Goal: Task Accomplishment & Management: Manage account settings

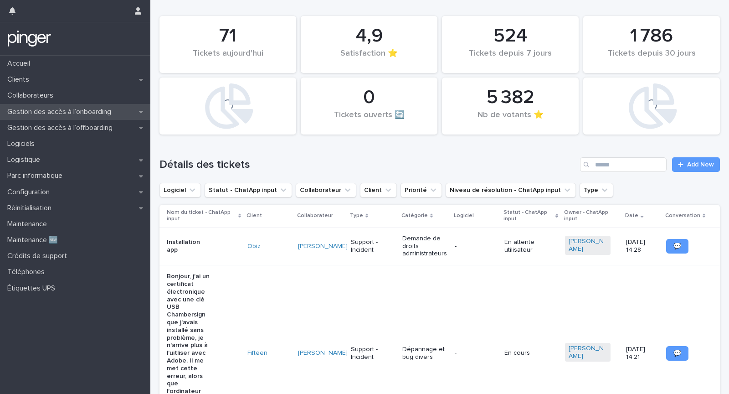
click at [74, 112] on p "Gestion des accès à l’onboarding" at bounding box center [61, 112] width 115 height 9
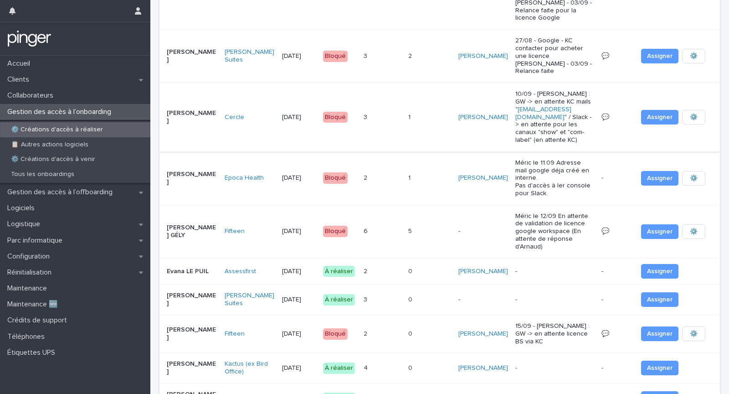
scroll to position [207, 0]
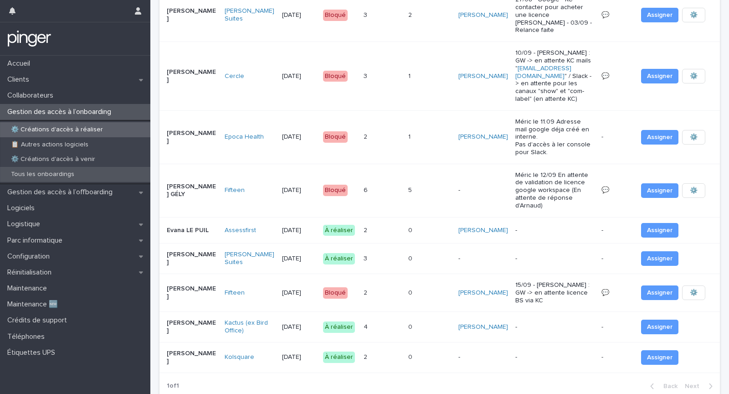
click at [93, 168] on div "Tous les onboardings" at bounding box center [75, 174] width 150 height 15
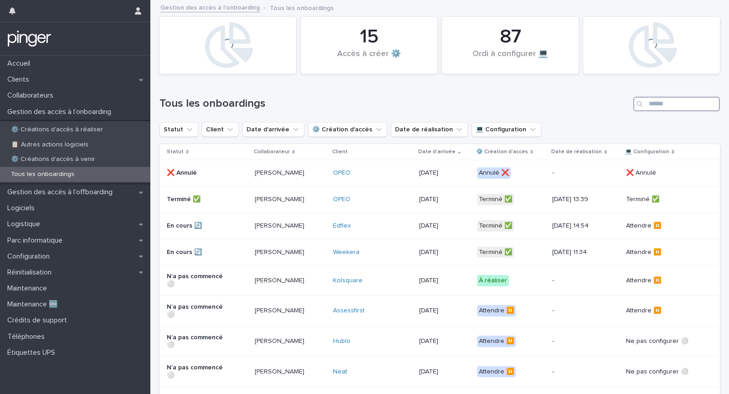
click at [662, 101] on input "Search" at bounding box center [676, 104] width 87 height 15
type input "*********"
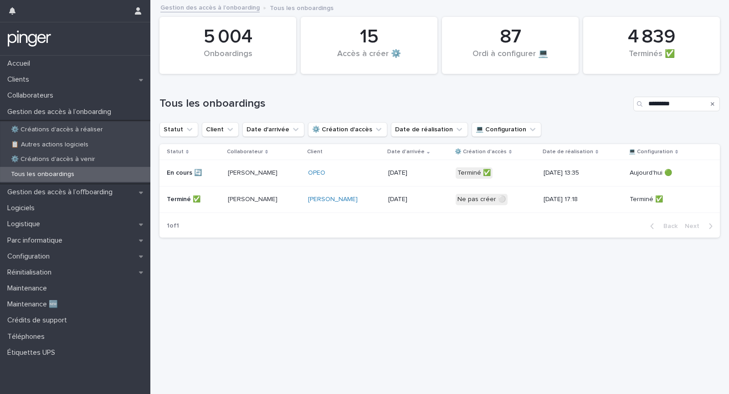
click at [426, 170] on p "15/9/2025" at bounding box center [418, 173] width 60 height 8
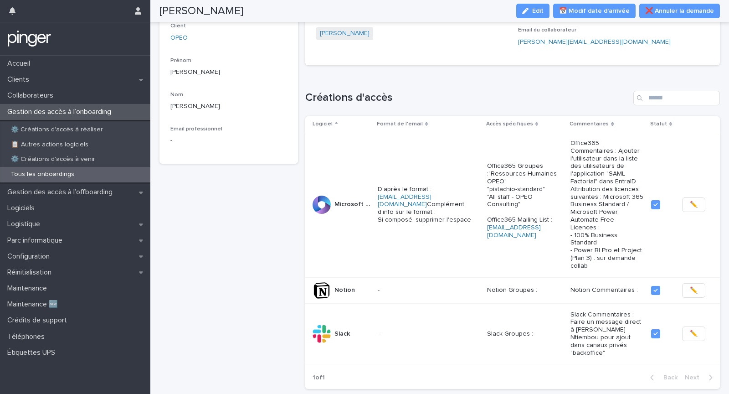
scroll to position [101, 0]
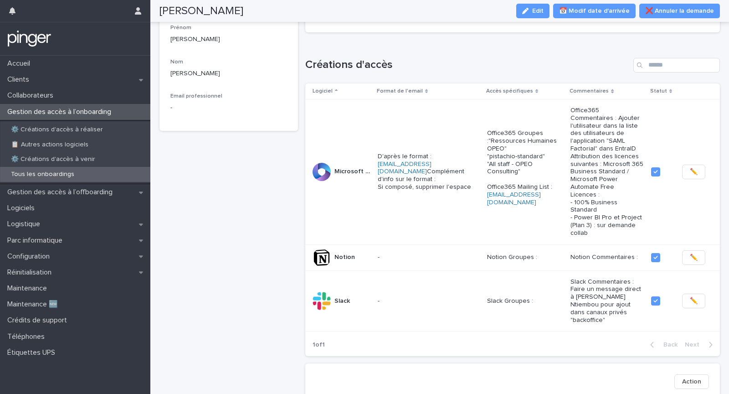
click at [434, 18] on div "Pascaline Chandler Edit 📅 Modif date d'arrivée ❌ Annuler la demande" at bounding box center [439, 11] width 560 height 22
click at [449, 67] on h1 "Créations d'accès" at bounding box center [467, 64] width 325 height 13
click at [598, 62] on h1 "Créations d'accès" at bounding box center [467, 64] width 325 height 13
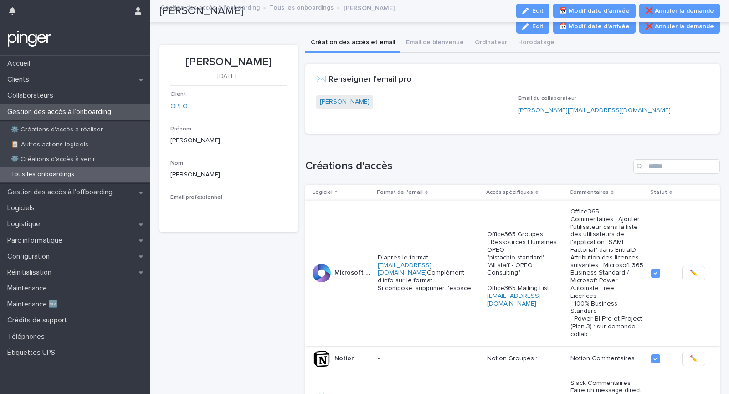
scroll to position [0, 0]
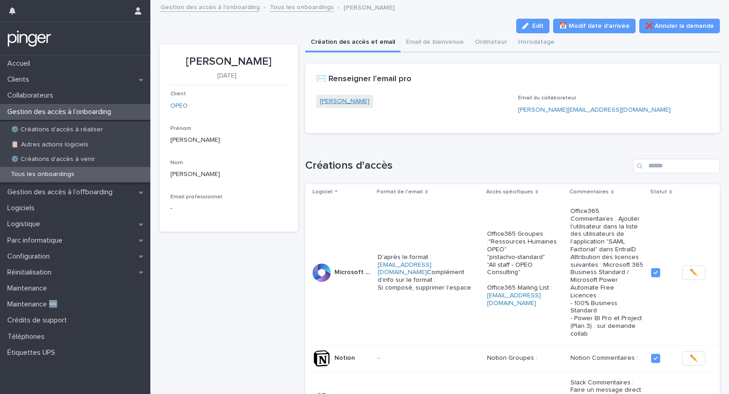
click at [336, 101] on link "Pascaline Chandler" at bounding box center [345, 102] width 50 height 10
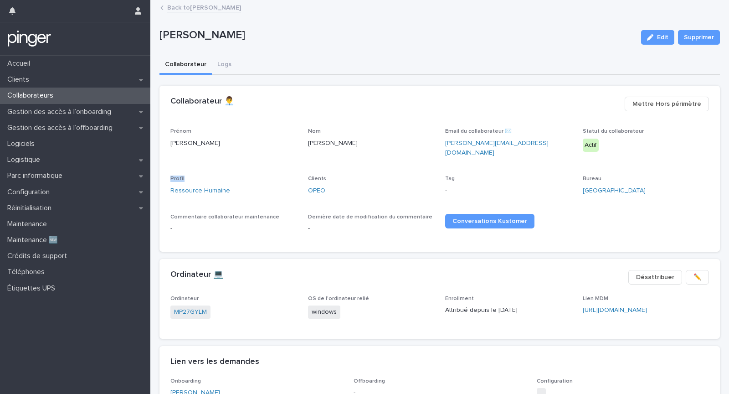
drag, startPoint x: 166, startPoint y: 173, endPoint x: 195, endPoint y: 173, distance: 29.2
click at [195, 173] on div "Prénom Pascaline Nom Chandler Email du collaborateur ✉️ pascaline.chandler@opeo…" at bounding box center [439, 189] width 560 height 123
click at [220, 175] on p "Profil" at bounding box center [233, 178] width 127 height 6
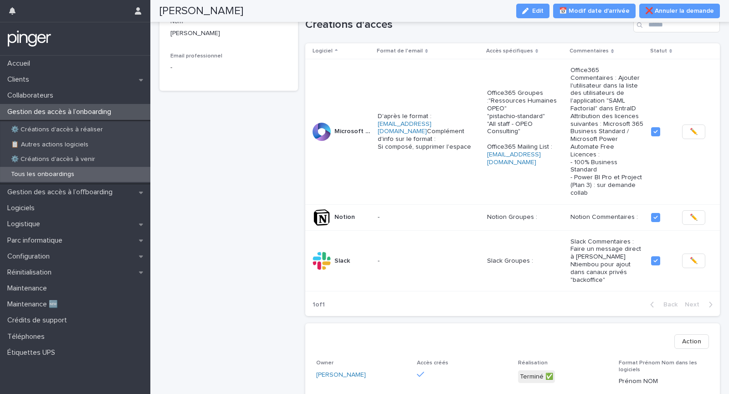
scroll to position [123, 0]
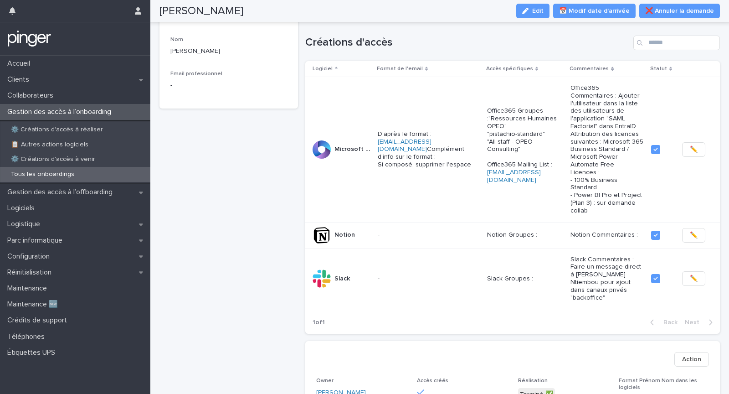
click at [90, 108] on p "Gestion des accès à l’onboarding" at bounding box center [61, 112] width 115 height 9
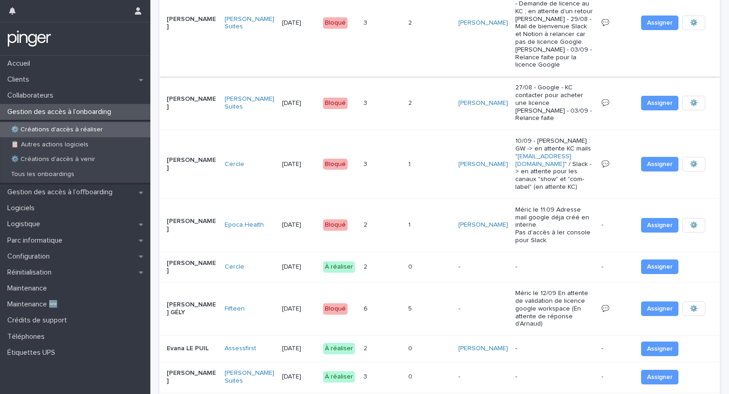
scroll to position [123, 0]
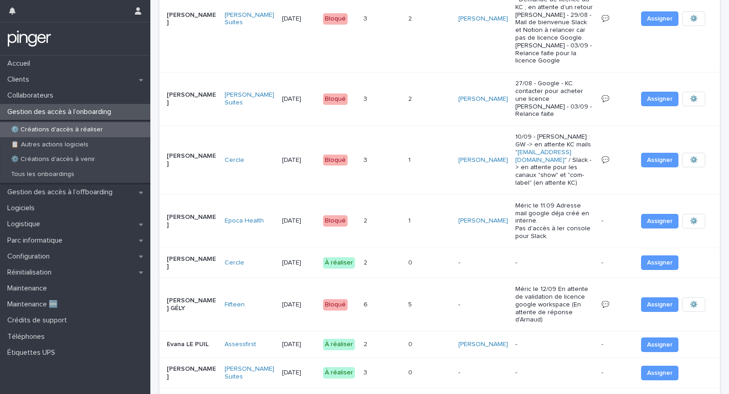
click at [408, 257] on p "0" at bounding box center [411, 262] width 6 height 10
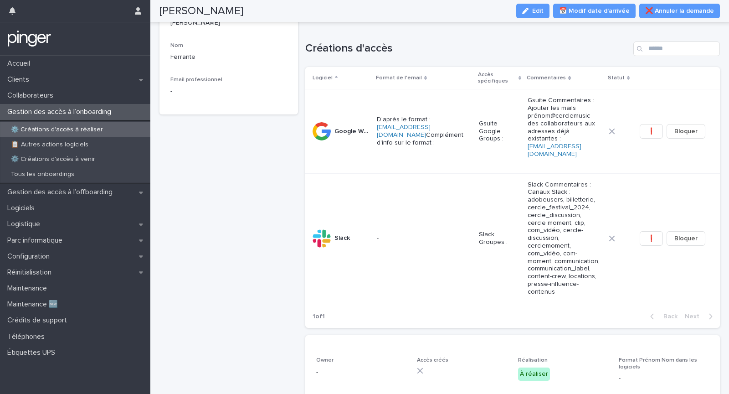
scroll to position [113, 0]
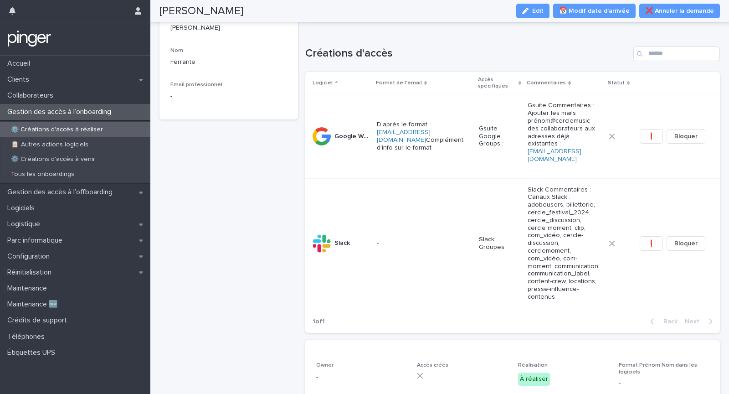
click at [287, 335] on div "Gabriel Ferrante 15/9/2025 Client Cercle Prénom Gabriel Nom Ferrante Email prof…" at bounding box center [228, 277] width 138 height 690
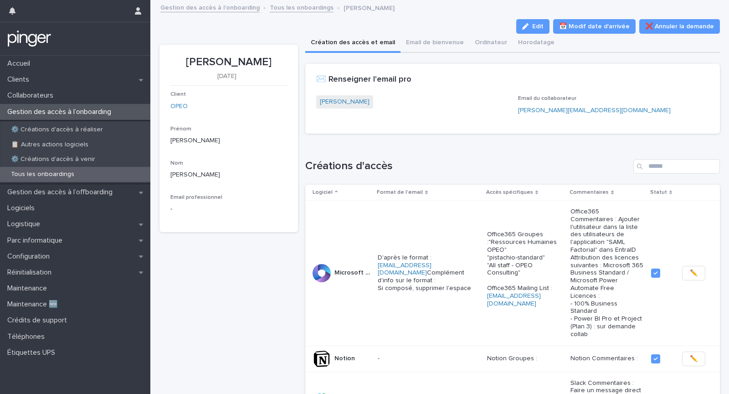
click at [444, 134] on div "Loading... Saving… ✉️ Renseigner l'email pro Pascaline Chandler Email du collab…" at bounding box center [512, 102] width 415 height 77
click at [83, 120] on div "⚙️ Créations d'accès à réaliser 📋  Autres actions logiciels ⚙️ Créations d'accè…" at bounding box center [75, 152] width 150 height 64
click at [83, 118] on div "Gestion des accès à l’onboarding" at bounding box center [75, 112] width 150 height 16
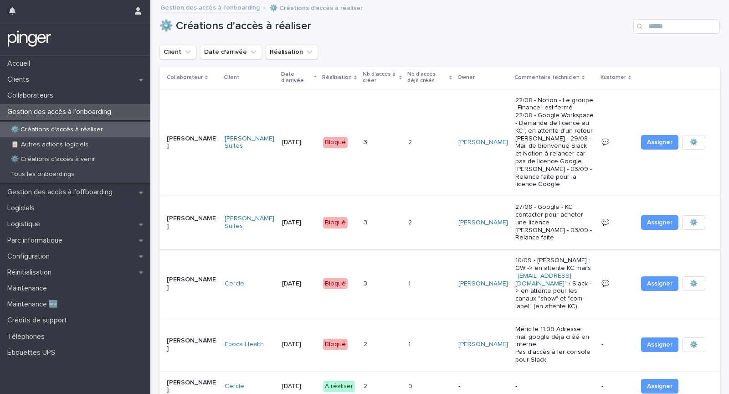
scroll to position [88, 0]
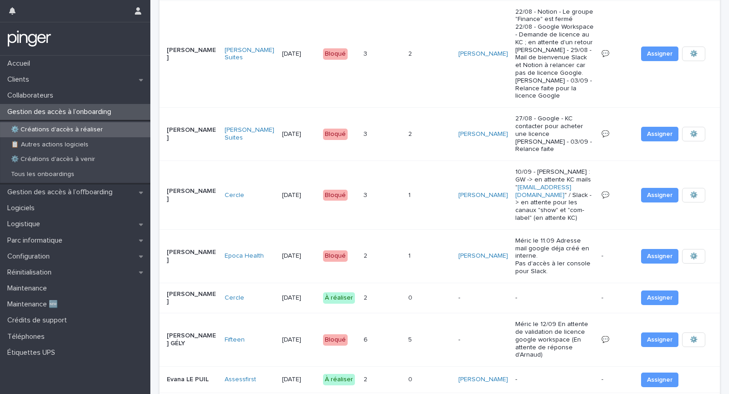
click at [427, 290] on div "0 0" at bounding box center [429, 297] width 42 height 15
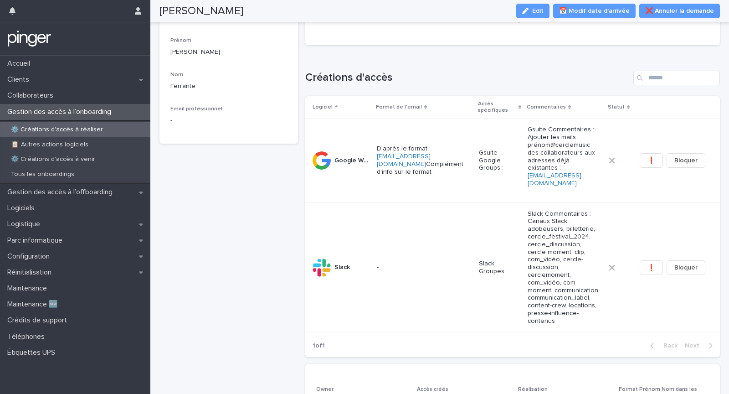
scroll to position [124, 0]
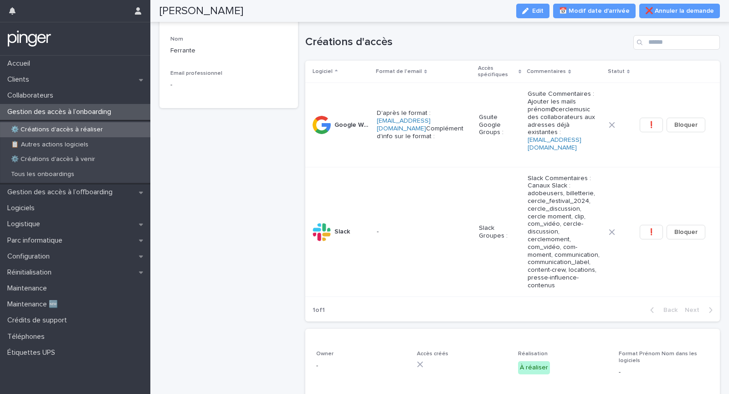
click at [210, 207] on div "Gabriel Ferrante 15/9/2025 Client Cercle Prénom Gabriel Nom Ferrante Email prof…" at bounding box center [228, 266] width 138 height 690
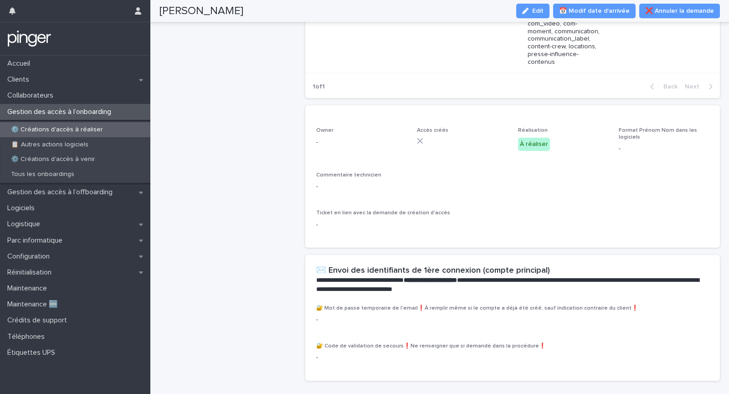
scroll to position [0, 0]
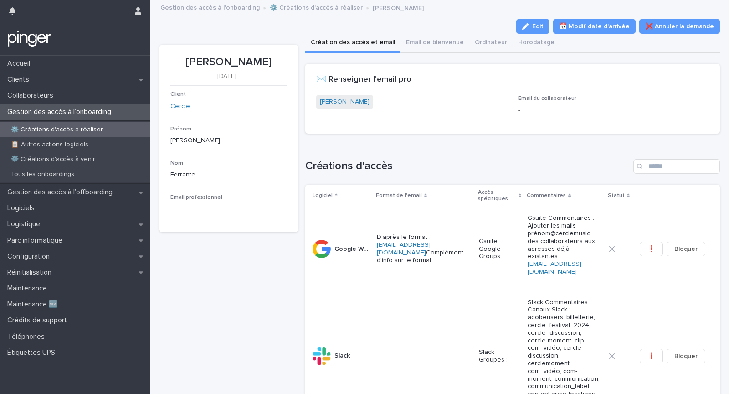
click at [439, 155] on div "Loading... Saving… Créations d'accès Logiciel Format de l'email Accès spécifiqu…" at bounding box center [512, 297] width 415 height 312
click at [205, 65] on p "Gabriel Ferrante" at bounding box center [228, 62] width 117 height 13
copy p "Gabriel"
click at [401, 146] on div "Loading... Saving… Créations d'accès Logiciel Format de l'email Accès spécifiqu…" at bounding box center [512, 297] width 415 height 312
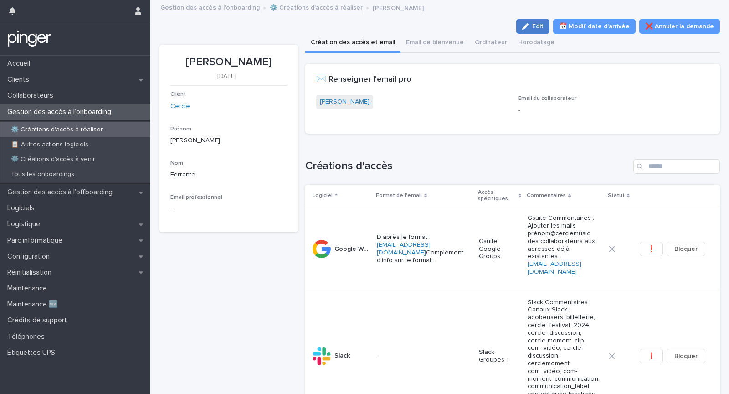
click at [527, 24] on button "Edit" at bounding box center [532, 26] width 33 height 15
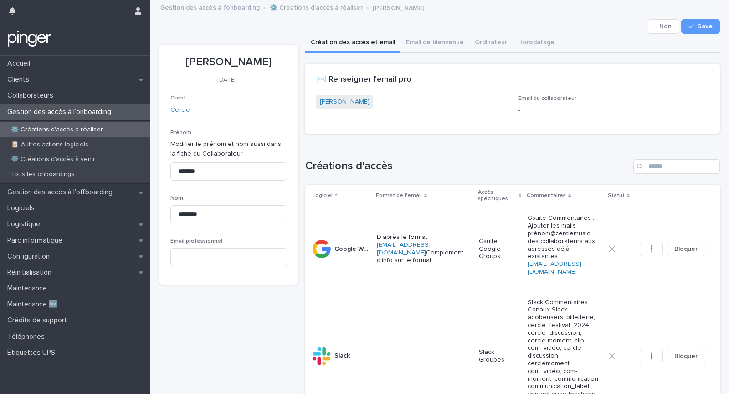
scroll to position [403, 0]
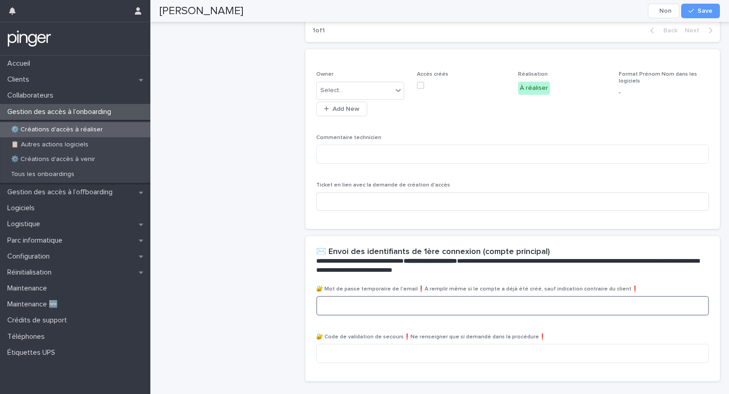
click at [378, 296] on textarea at bounding box center [512, 305] width 393 height 19
paste textarea "**********"
type textarea "**********"
click at [697, 12] on div "button" at bounding box center [692, 11] width 9 height 6
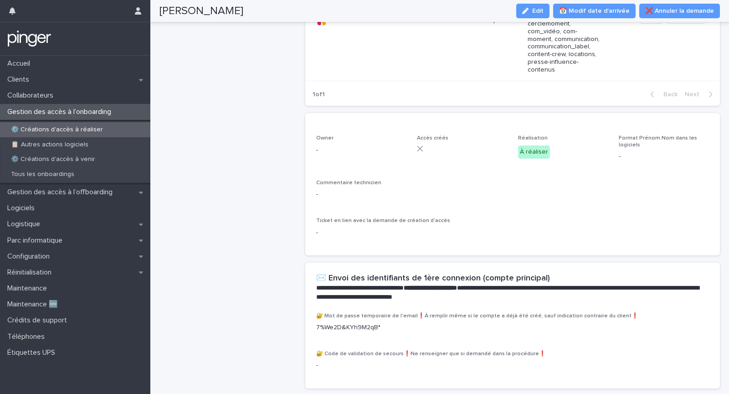
scroll to position [0, 0]
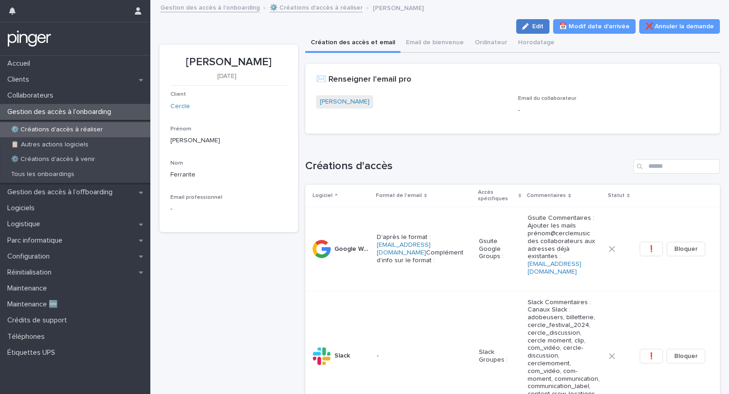
click at [539, 21] on button "Edit" at bounding box center [532, 26] width 33 height 15
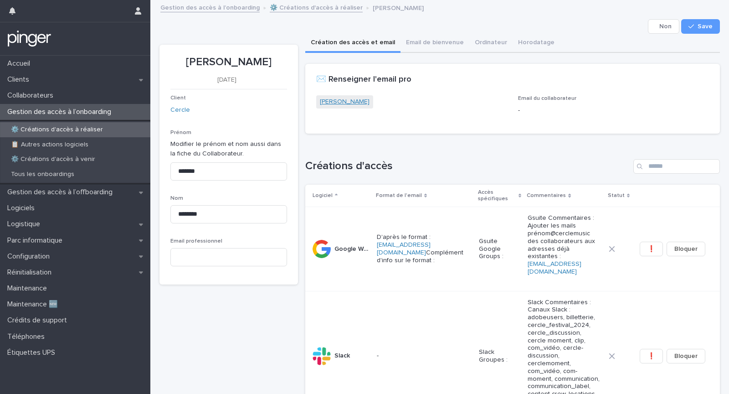
click at [334, 97] on link "Gabriel Ferrante" at bounding box center [345, 102] width 50 height 10
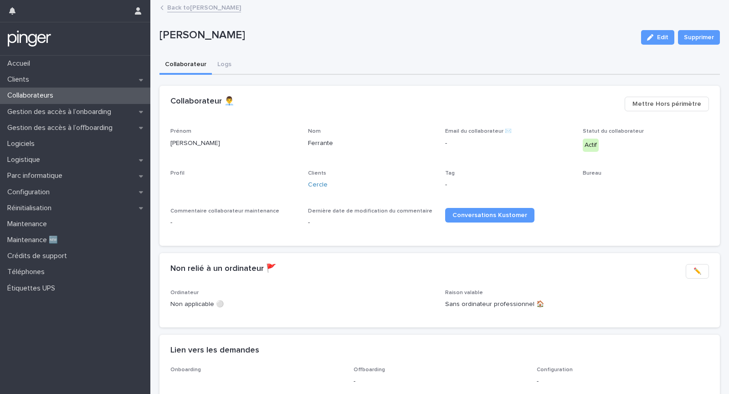
click at [649, 34] on icon "button" at bounding box center [650, 37] width 6 height 6
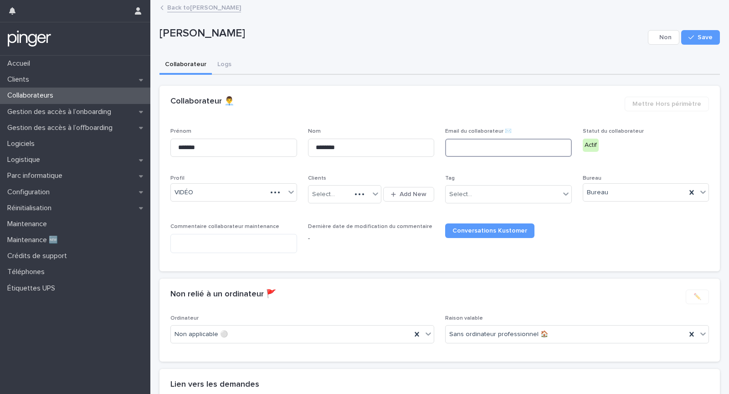
click at [474, 145] on input at bounding box center [508, 147] width 127 height 18
paste input "**********"
type input "**********"
click at [696, 34] on div "button" at bounding box center [692, 37] width 9 height 6
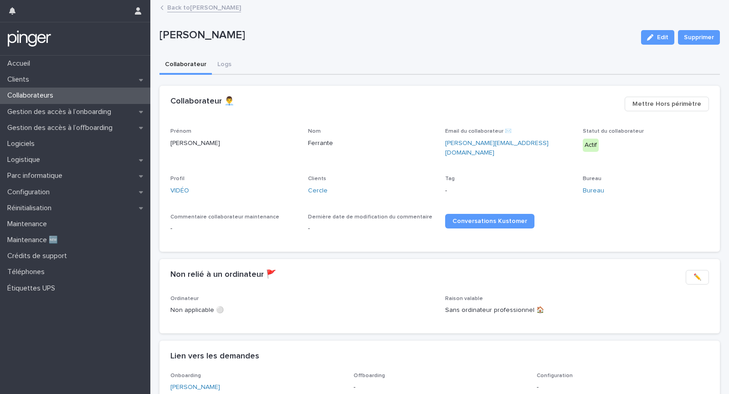
click at [199, 10] on link "Back to Gabriel Ferrante" at bounding box center [204, 7] width 74 height 10
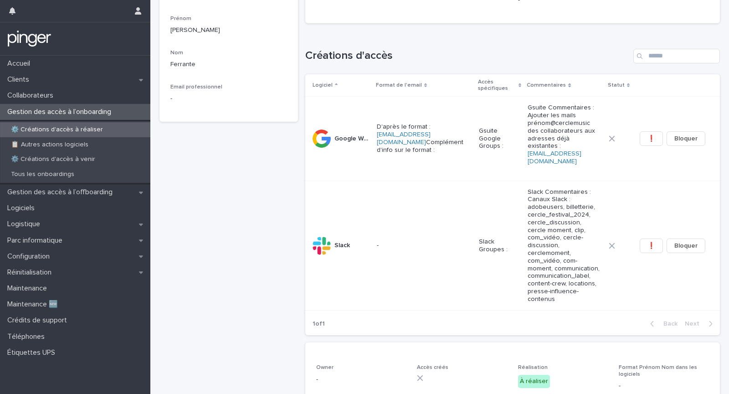
scroll to position [112, 0]
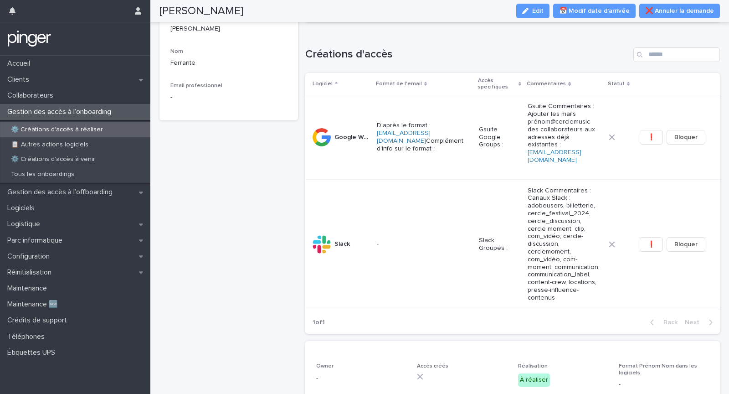
click at [512, 45] on div "Loading... Saving… Créations d'accès Logiciel Format de l'email Accès spécifiqu…" at bounding box center [512, 185] width 415 height 312
click at [460, 45] on div "Loading... Saving… Créations d'accès Logiciel Format de l'email Accès spécifiqu…" at bounding box center [512, 185] width 415 height 312
click at [213, 168] on div "Gabriel Ferrante 15/9/2025 Client Cercle Prénom Gabriel Nom Ferrante Email prof…" at bounding box center [228, 278] width 138 height 690
click at [215, 225] on div "Gabriel Ferrante 15/9/2025 Client Cercle Prénom Gabriel Nom Ferrante Email prof…" at bounding box center [228, 278] width 138 height 690
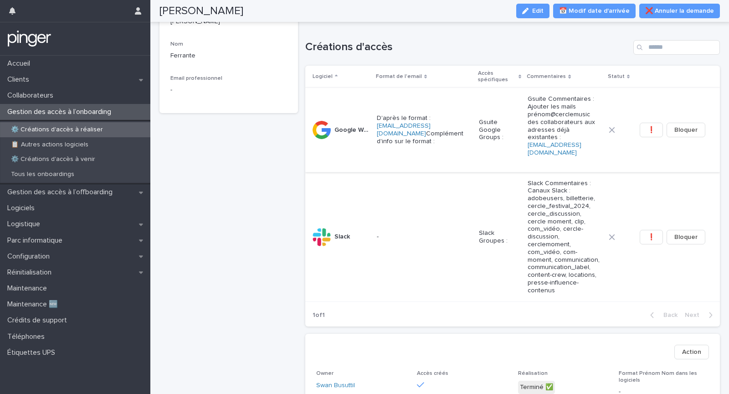
scroll to position [100, 0]
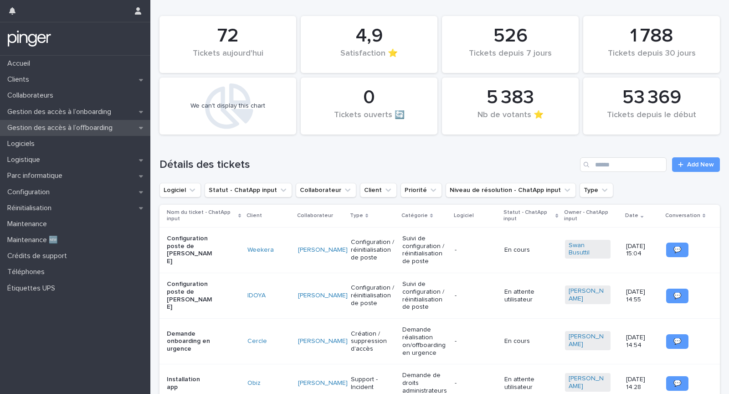
drag, startPoint x: 78, startPoint y: 109, endPoint x: 77, endPoint y: 128, distance: 19.6
click at [84, 128] on p "Gestion des accès à l’offboarding" at bounding box center [62, 127] width 116 height 9
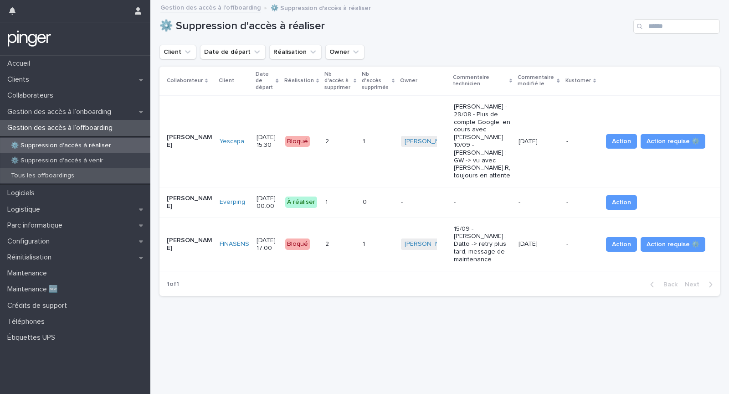
click at [111, 174] on div "Tous les offboardings" at bounding box center [75, 175] width 150 height 15
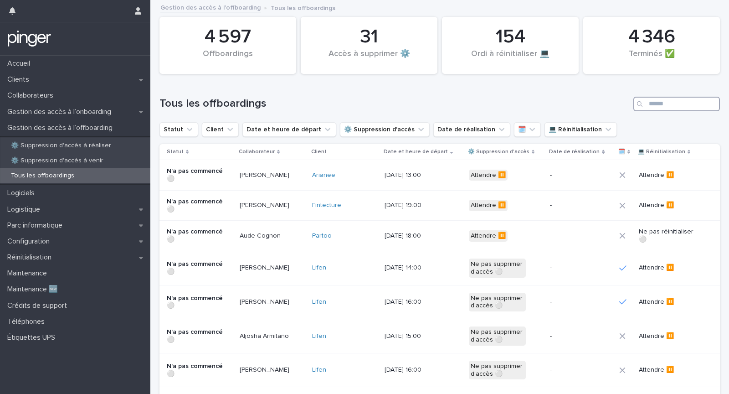
click at [675, 105] on input "Search" at bounding box center [676, 104] width 87 height 15
type input "*****"
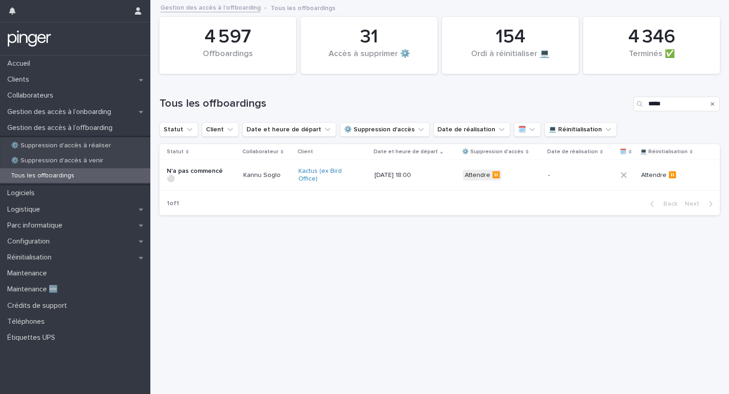
click at [424, 178] on p "2/10/2025 18:00" at bounding box center [402, 175] width 57 height 8
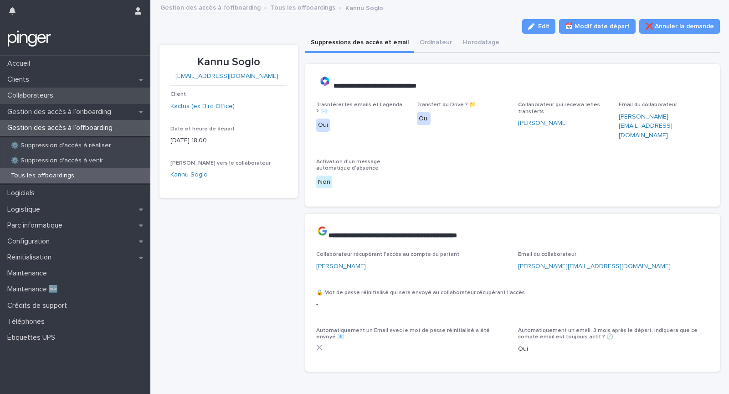
click at [91, 94] on div "Collaborateurs" at bounding box center [75, 95] width 150 height 16
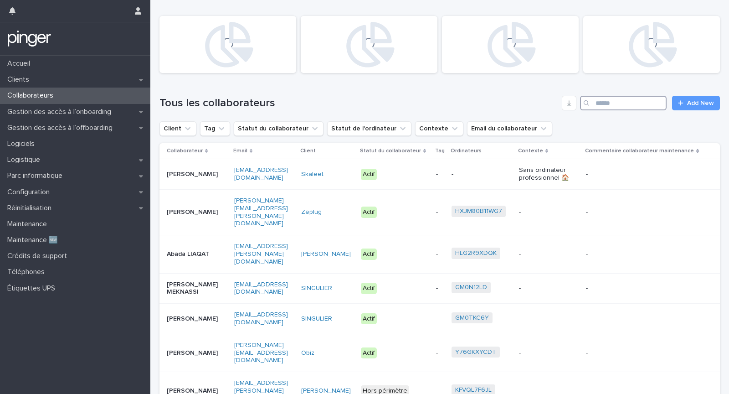
click at [620, 108] on input "Search" at bounding box center [623, 103] width 87 height 15
paste input "*******"
type input "*******"
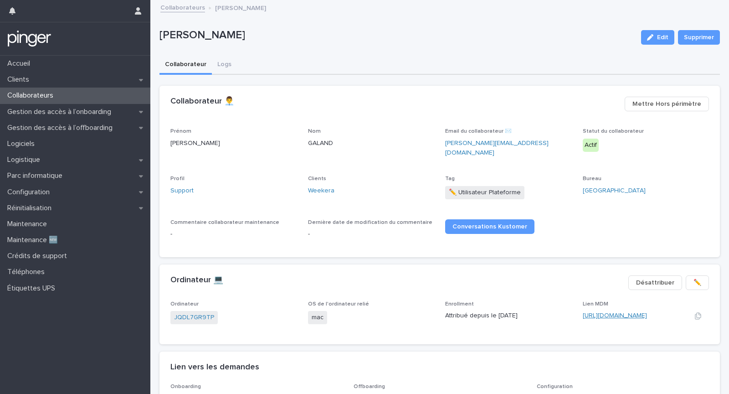
click at [614, 312] on link "[URL][DOMAIN_NAME]" at bounding box center [615, 315] width 64 height 6
click at [85, 190] on div "Configuration" at bounding box center [75, 192] width 150 height 16
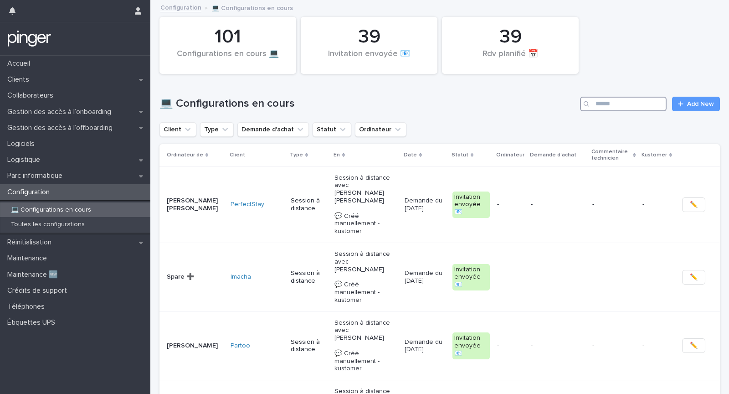
click at [632, 103] on input "Search" at bounding box center [623, 104] width 87 height 15
type input "*****"
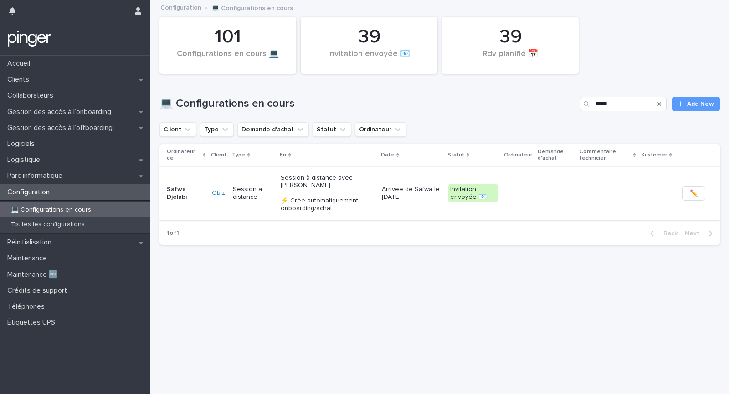
click at [695, 189] on span "✏️" at bounding box center [694, 193] width 8 height 9
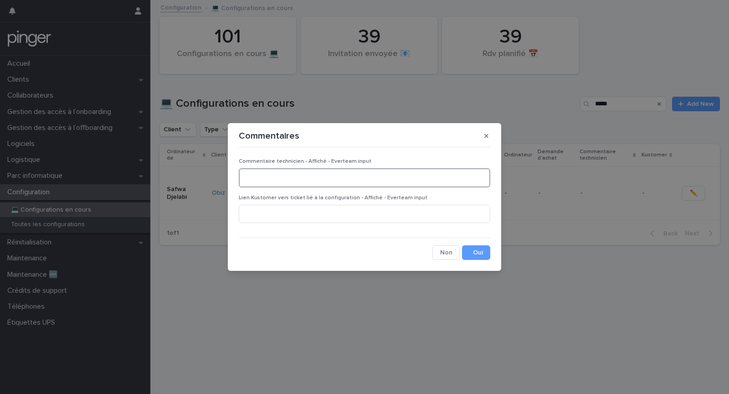
click at [302, 178] on textarea at bounding box center [364, 177] width 251 height 19
click at [497, 131] on section "Commentaires Commentaire technicien - Affiché - Everteam input Lien Kustomer ve…" at bounding box center [364, 197] width 273 height 148
click at [488, 131] on button "button" at bounding box center [486, 135] width 15 height 15
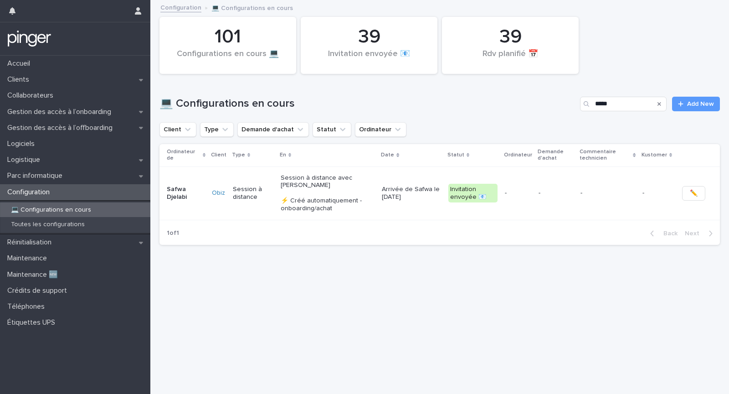
click at [530, 192] on p "-" at bounding box center [518, 193] width 26 height 8
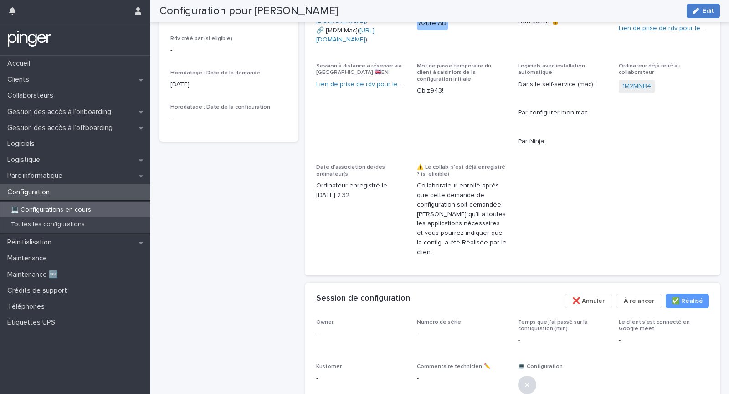
click at [707, 11] on span "Edit" at bounding box center [707, 11] width 11 height 6
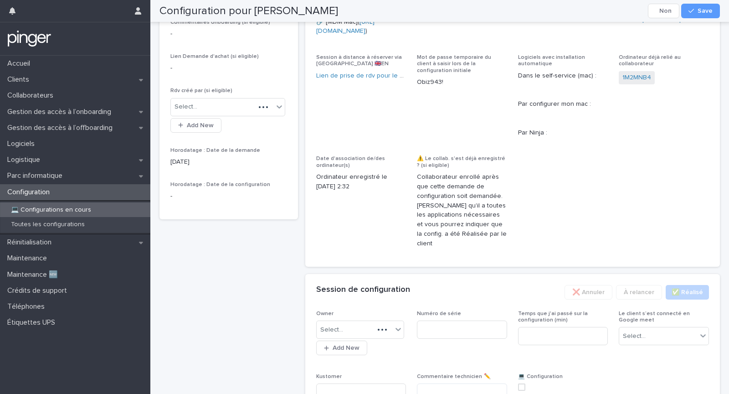
scroll to position [466, 0]
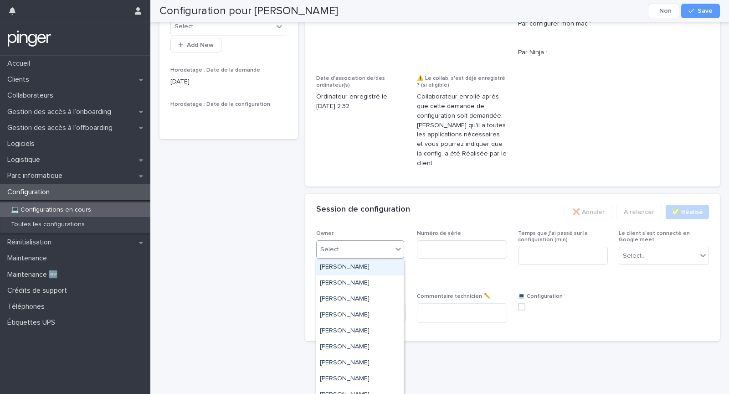
click at [356, 253] on div "Select..." at bounding box center [355, 249] width 76 height 15
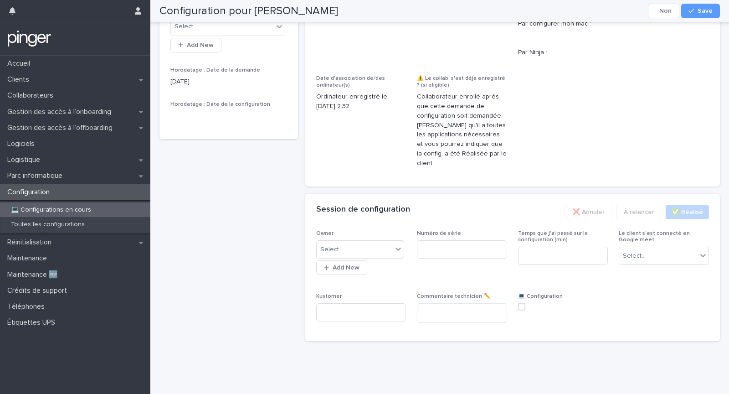
click at [549, 277] on span "Temps que j'ai passé sur la configuration (min)" at bounding box center [563, 256] width 90 height 52
click at [653, 13] on button "Cancel" at bounding box center [663, 11] width 31 height 15
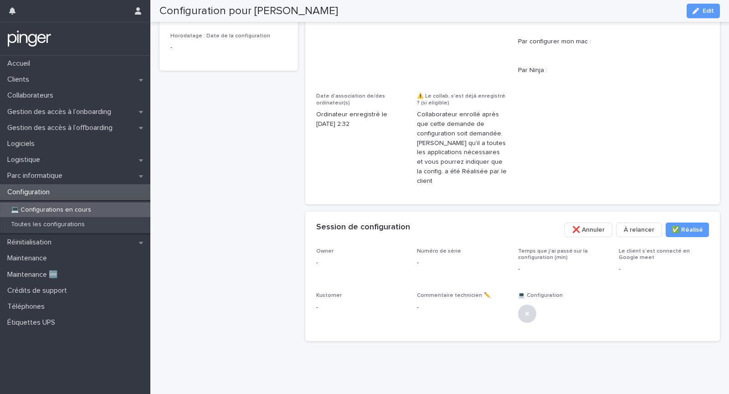
scroll to position [448, 0]
click at [680, 231] on span "✅​ Réalisé" at bounding box center [687, 229] width 31 height 9
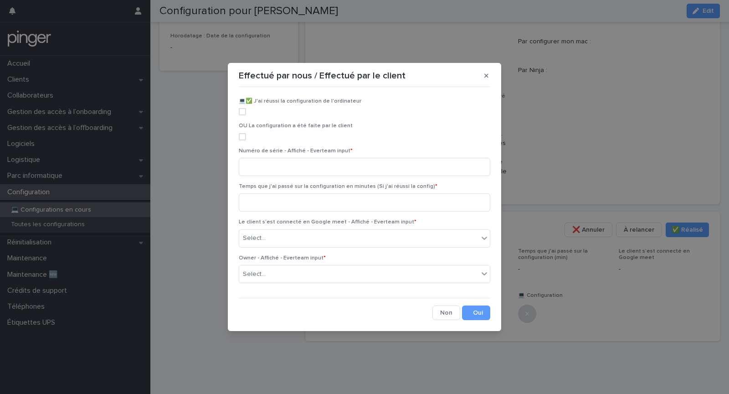
click at [244, 138] on span at bounding box center [242, 136] width 7 height 7
click at [289, 169] on input at bounding box center [364, 167] width 251 height 18
click at [294, 198] on input at bounding box center [364, 202] width 251 height 18
click at [329, 158] on input at bounding box center [364, 167] width 251 height 18
type input "*"
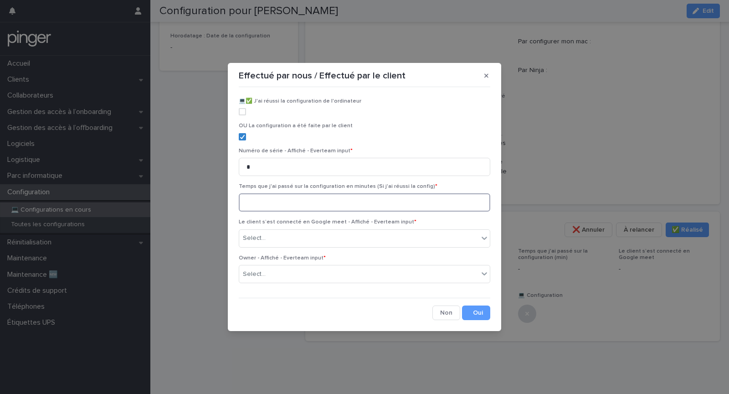
click at [336, 199] on input at bounding box center [364, 202] width 251 height 18
click at [321, 275] on div "Select..." at bounding box center [358, 274] width 239 height 15
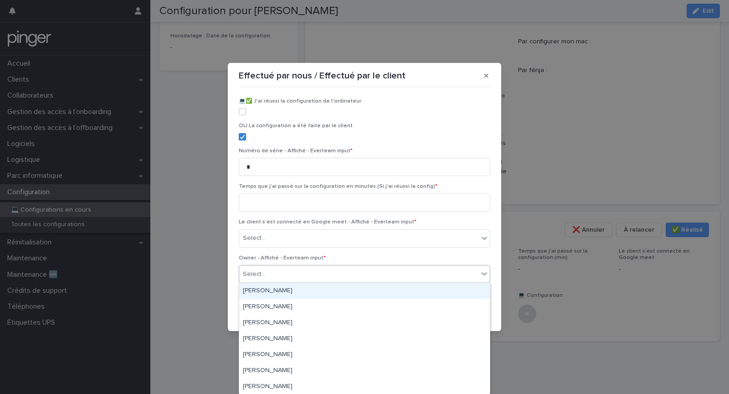
click at [321, 275] on div "Select..." at bounding box center [358, 274] width 239 height 15
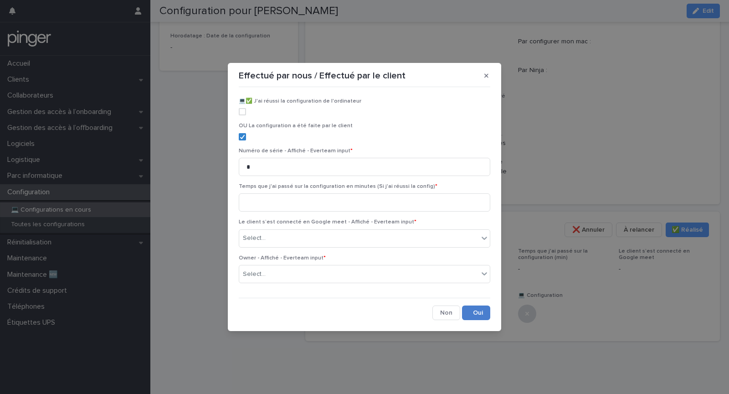
click at [484, 313] on button "Save" at bounding box center [476, 312] width 28 height 15
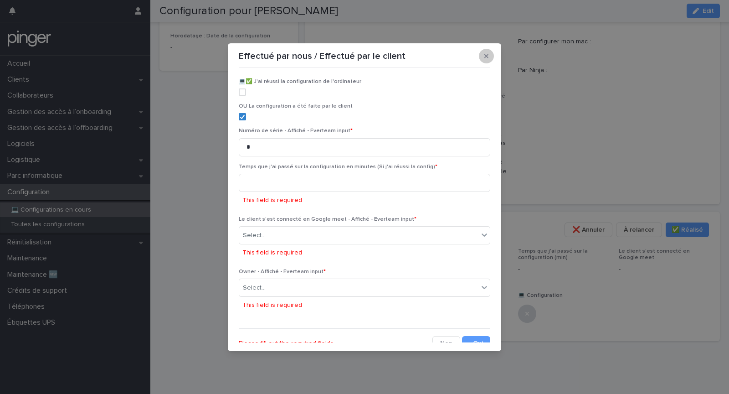
click at [487, 57] on icon "button" at bounding box center [486, 56] width 4 height 4
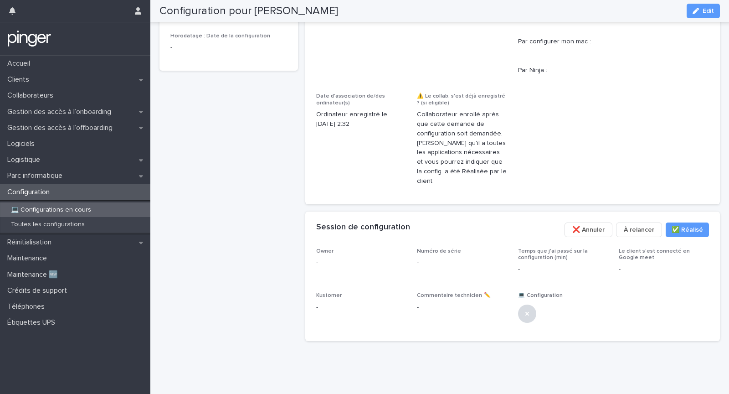
click at [588, 231] on span "❌ Annuler" at bounding box center [588, 229] width 32 height 9
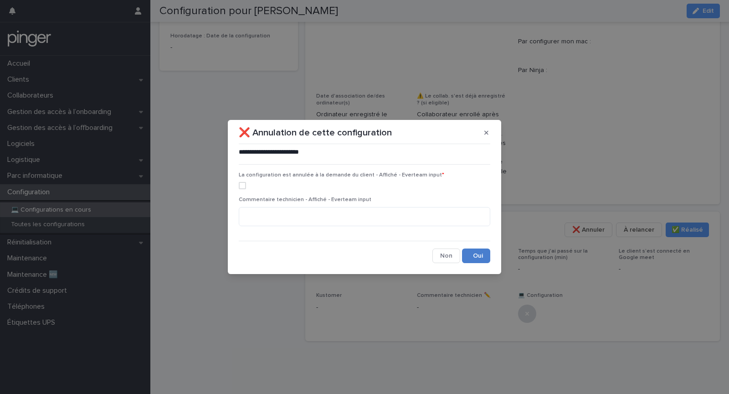
click at [481, 249] on button "Save" at bounding box center [476, 255] width 28 height 15
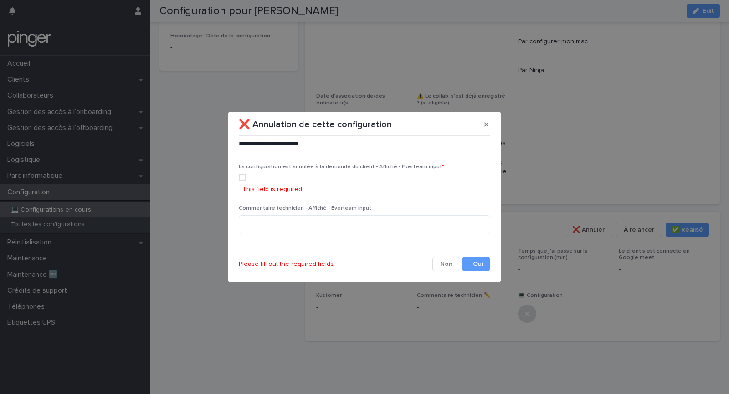
click at [285, 175] on label at bounding box center [364, 177] width 251 height 7
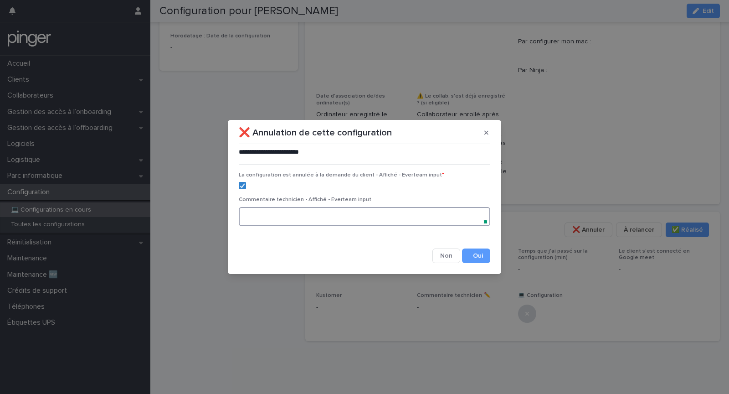
click at [291, 221] on textarea at bounding box center [364, 216] width 251 height 19
paste textarea "**********"
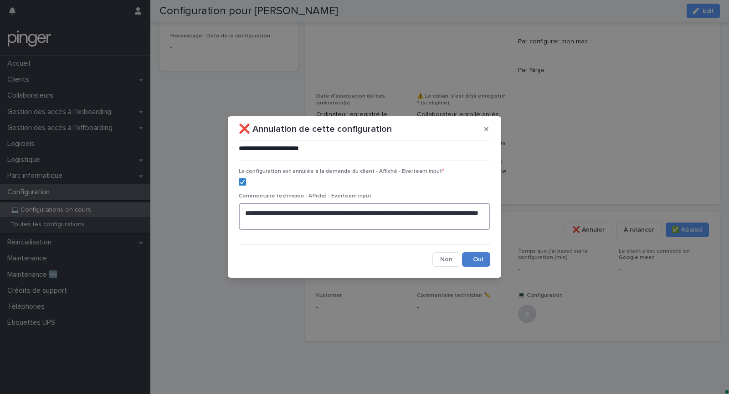
type textarea "**********"
click at [472, 262] on button "Save" at bounding box center [476, 259] width 28 height 15
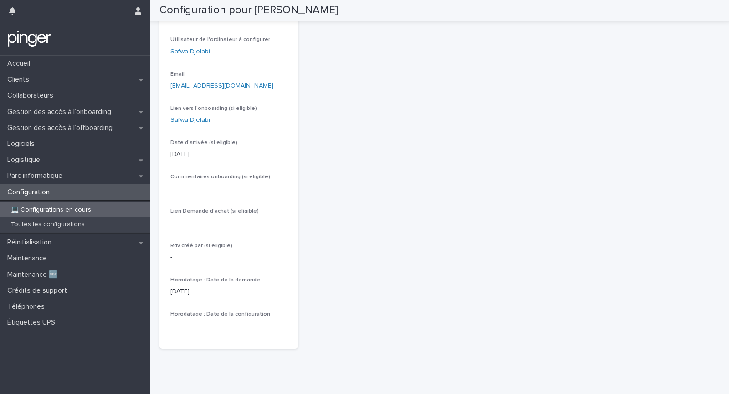
click at [77, 195] on div "Configuration" at bounding box center [75, 192] width 150 height 16
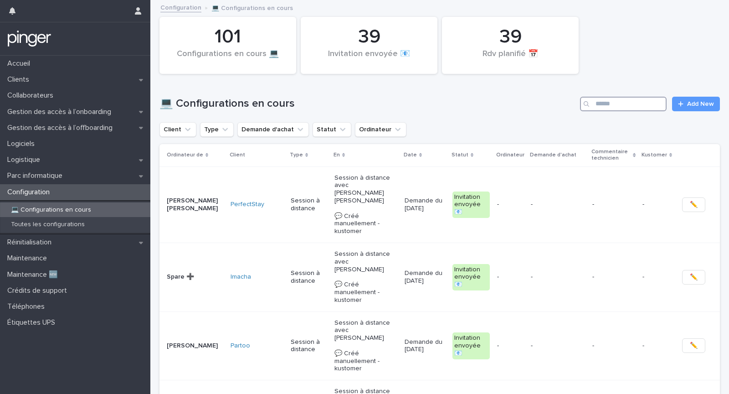
click at [625, 108] on input "Search" at bounding box center [623, 104] width 87 height 15
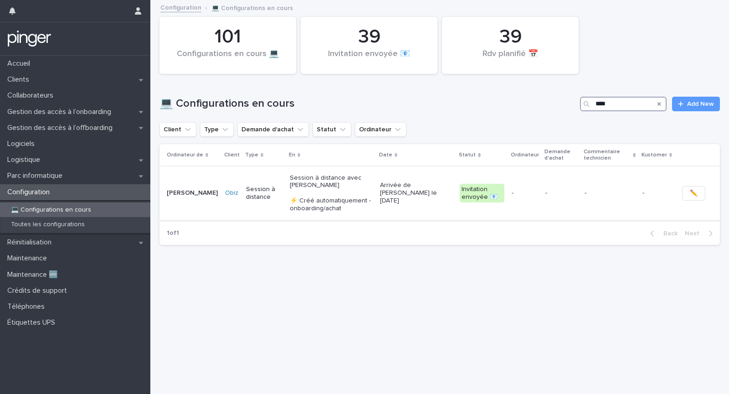
type input "****"
click at [635, 194] on p "-" at bounding box center [609, 193] width 51 height 8
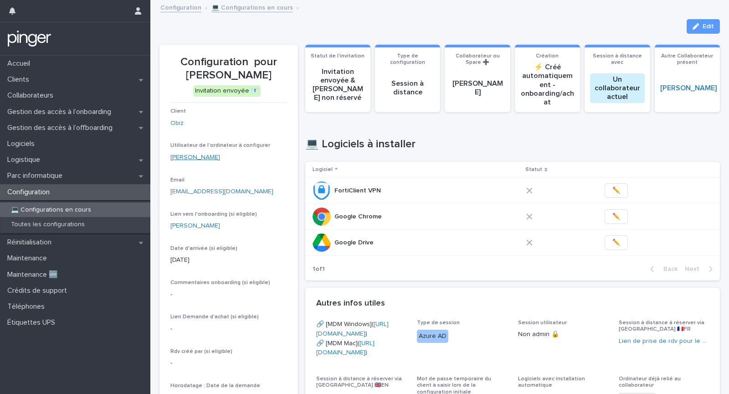
click at [186, 158] on link "[PERSON_NAME]" at bounding box center [195, 158] width 50 height 10
click at [187, 221] on link "[PERSON_NAME]" at bounding box center [195, 226] width 50 height 10
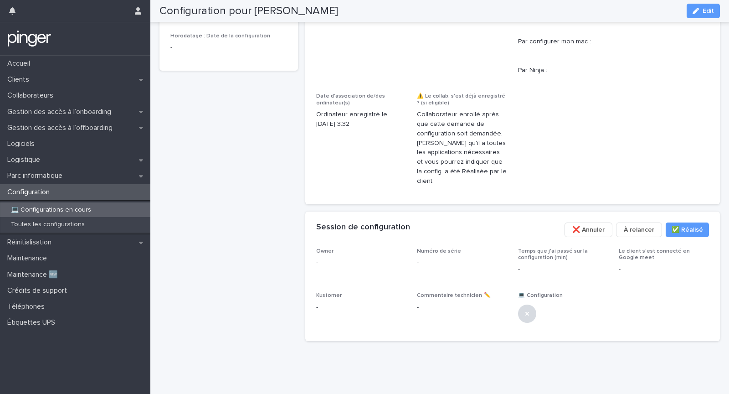
click at [595, 226] on span "❌ Annuler" at bounding box center [588, 229] width 32 height 9
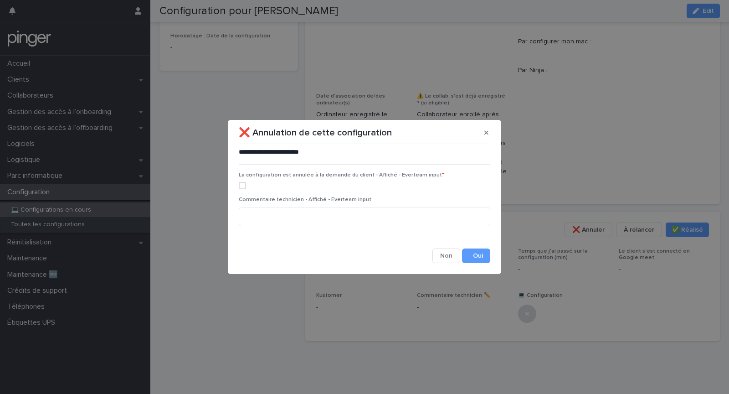
click at [280, 185] on label at bounding box center [364, 185] width 251 height 7
click at [300, 213] on textarea at bounding box center [364, 216] width 251 height 19
paste textarea "**********"
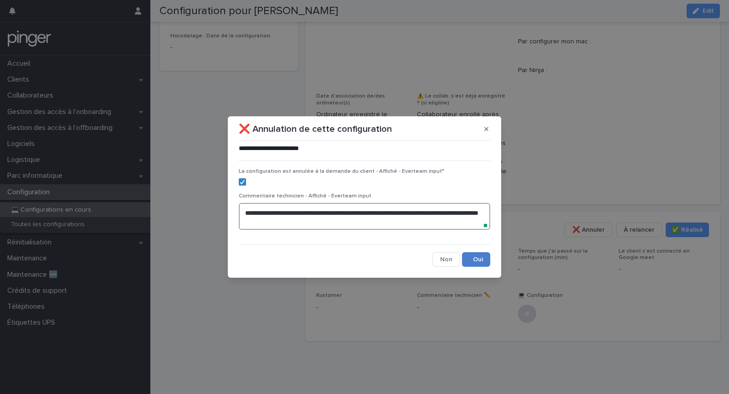
type textarea "**********"
click at [476, 255] on button "Save" at bounding box center [476, 259] width 28 height 15
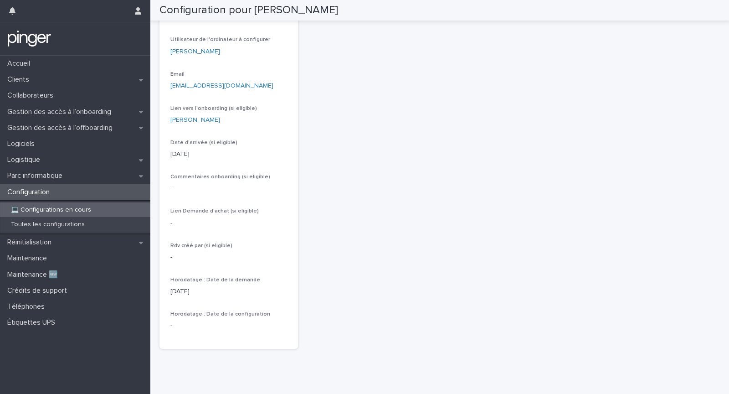
scroll to position [0, 0]
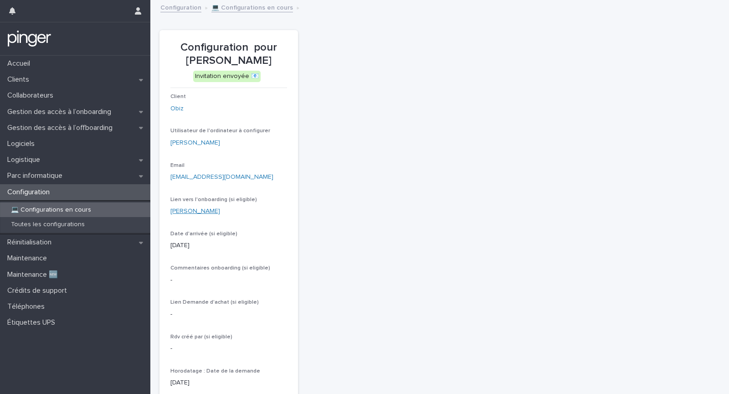
click at [186, 213] on link "[PERSON_NAME]" at bounding box center [195, 211] width 50 height 10
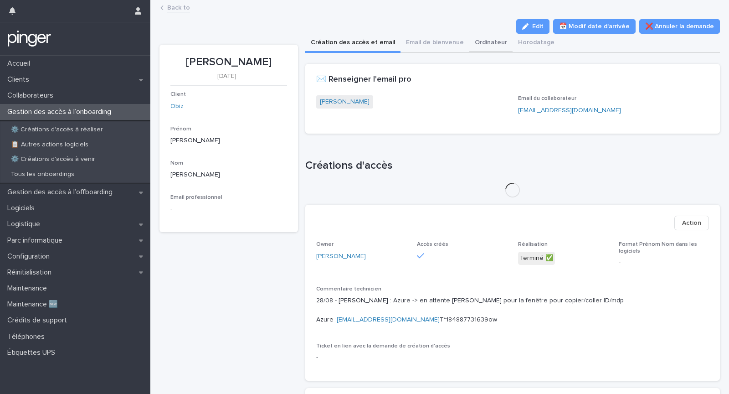
click at [487, 44] on button "Ordinateur" at bounding box center [490, 43] width 43 height 19
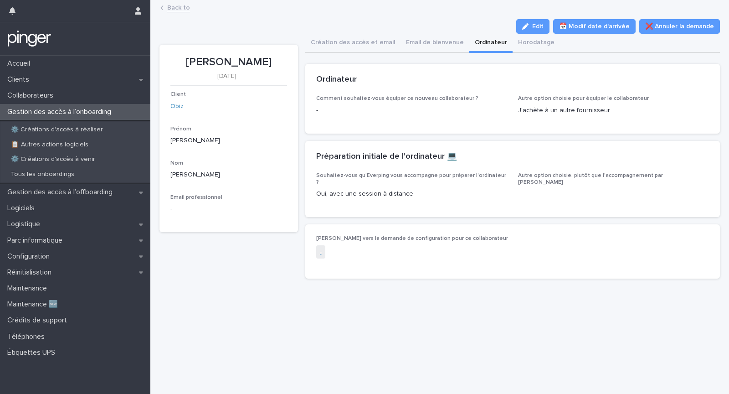
click at [320, 247] on link "-" at bounding box center [321, 252] width 2 height 10
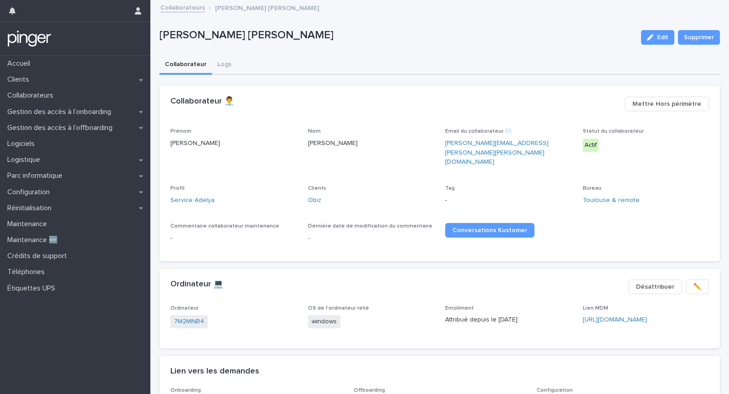
scroll to position [73, 0]
